Goal: Task Accomplishment & Management: Manage account settings

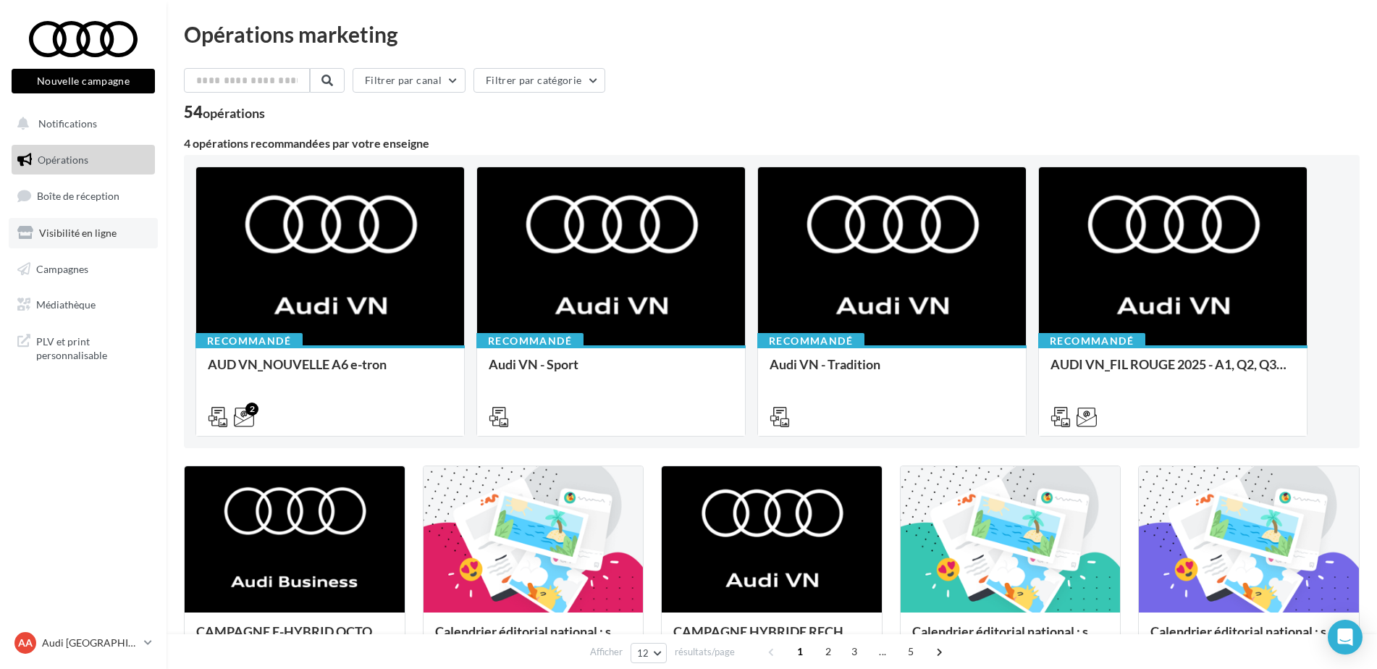
click at [93, 230] on span "Visibilité en ligne" at bounding box center [77, 233] width 77 height 12
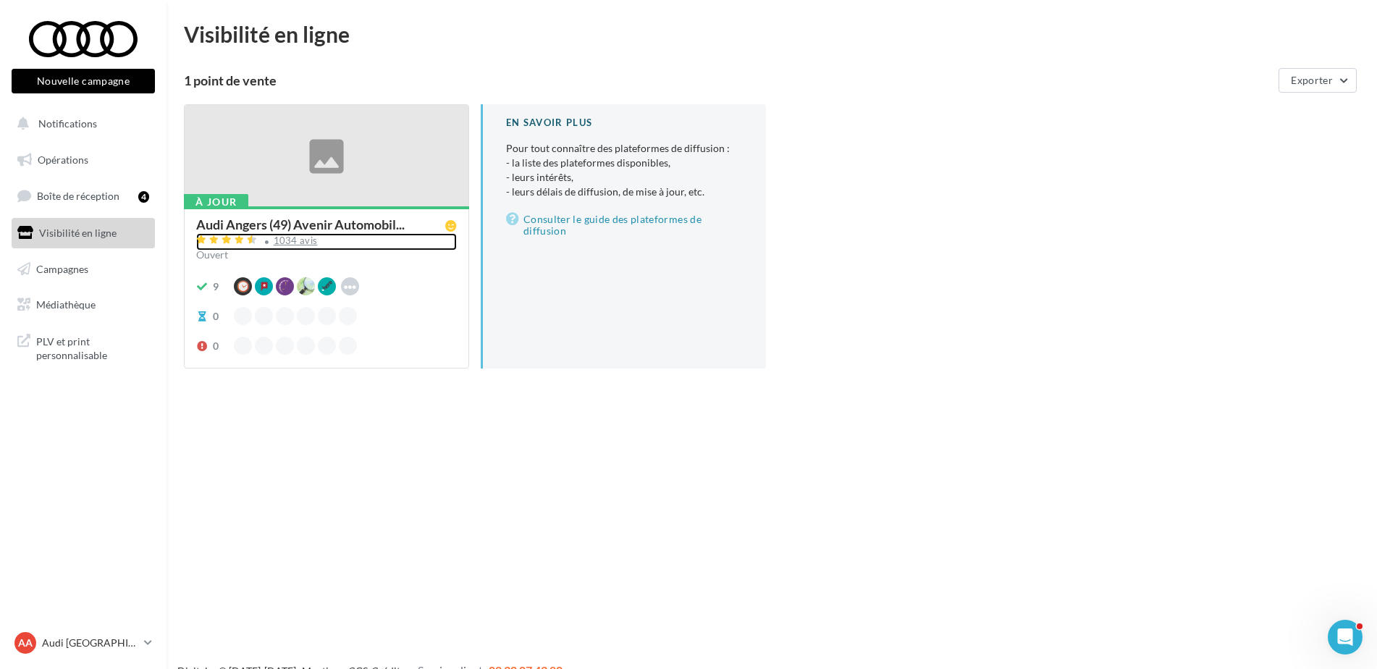
click at [292, 243] on div "1034 avis" at bounding box center [296, 240] width 44 height 9
